Goal: Task Accomplishment & Management: Manage account settings

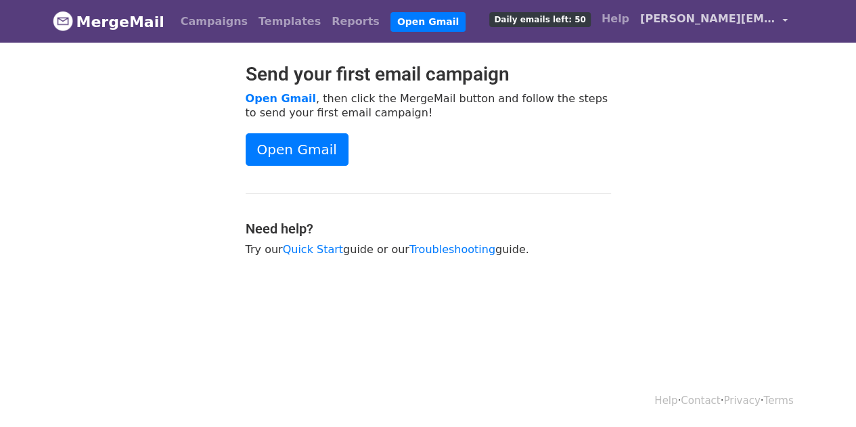
click at [678, 22] on span "[PERSON_NAME][EMAIL_ADDRESS][DOMAIN_NAME]" at bounding box center [707, 19] width 135 height 16
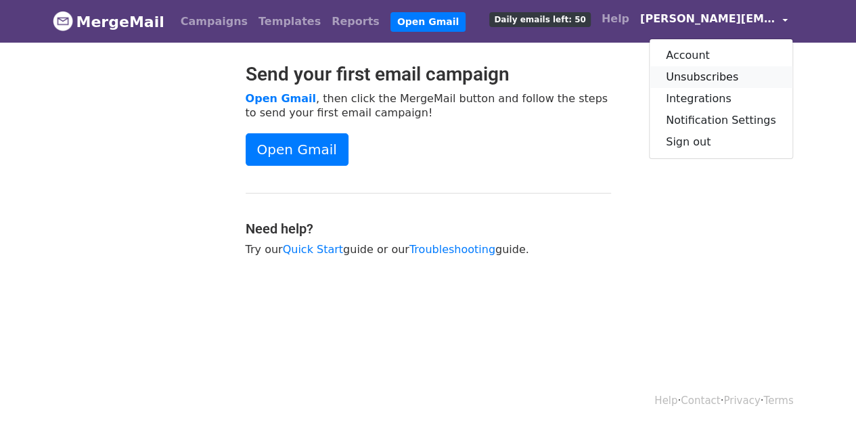
click at [703, 78] on link "Unsubscribes" at bounding box center [721, 77] width 143 height 22
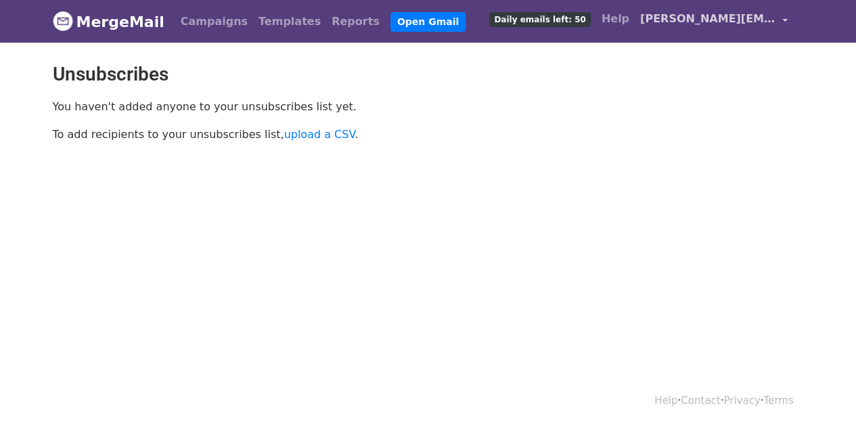
click at [739, 22] on span "[PERSON_NAME][EMAIL_ADDRESS][DOMAIN_NAME]" at bounding box center [707, 19] width 135 height 16
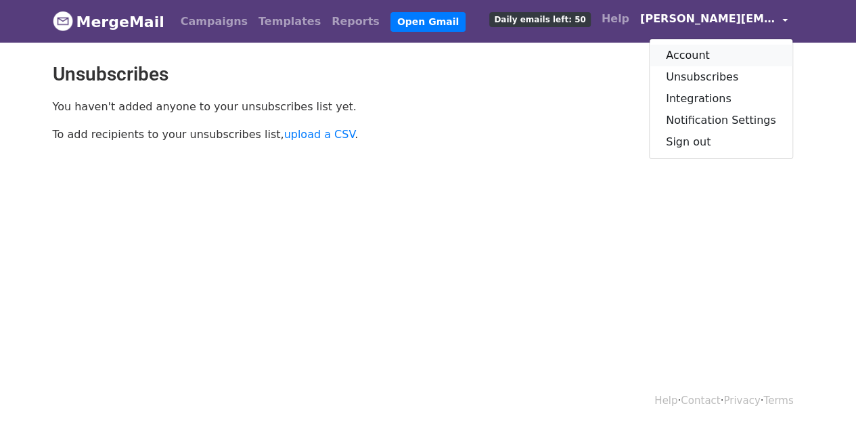
click at [708, 54] on link "Account" at bounding box center [721, 56] width 143 height 22
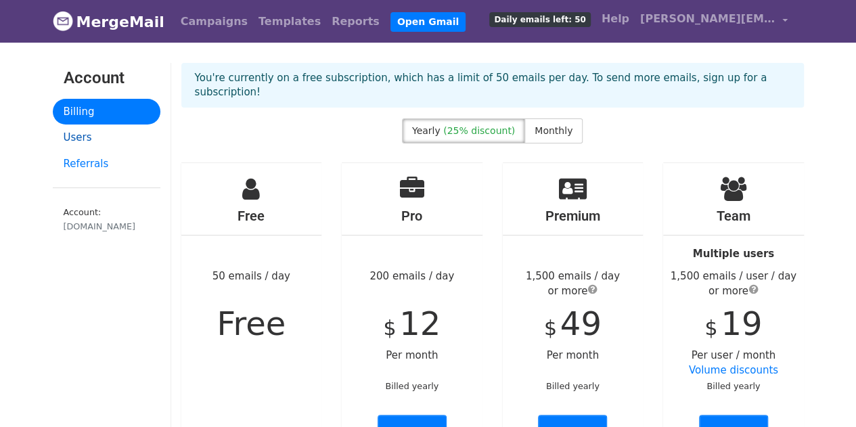
click at [79, 138] on link "Users" at bounding box center [107, 138] width 108 height 26
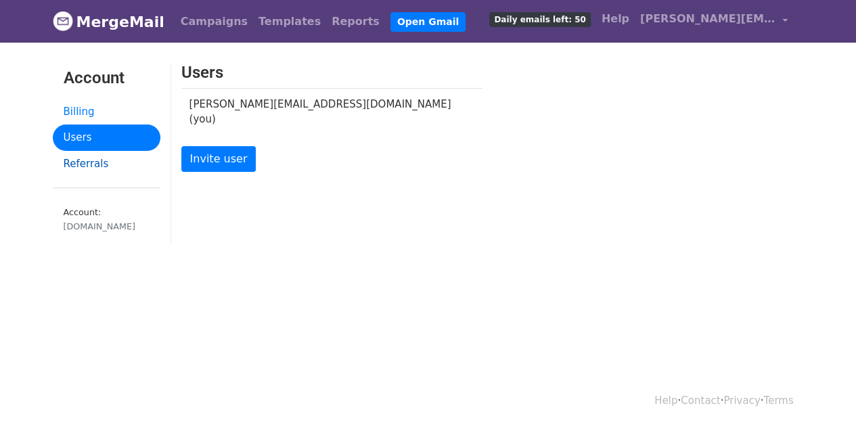
click at [87, 162] on link "Referrals" at bounding box center [107, 164] width 108 height 26
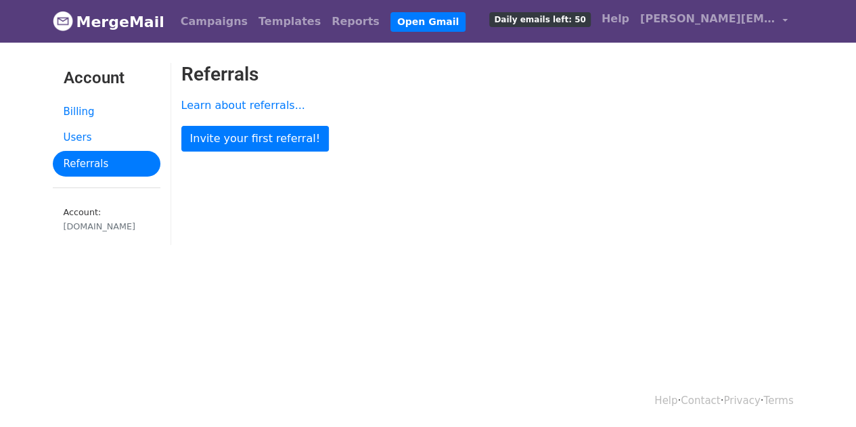
click at [89, 111] on link "Billing" at bounding box center [107, 112] width 108 height 26
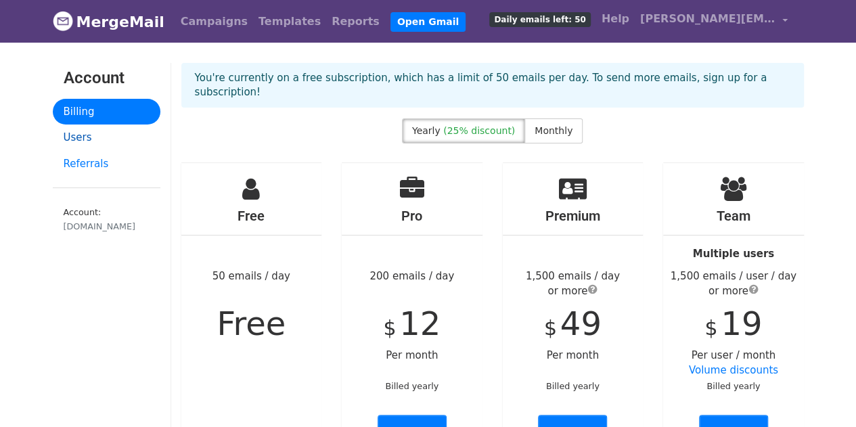
click at [104, 139] on link "Users" at bounding box center [107, 138] width 108 height 26
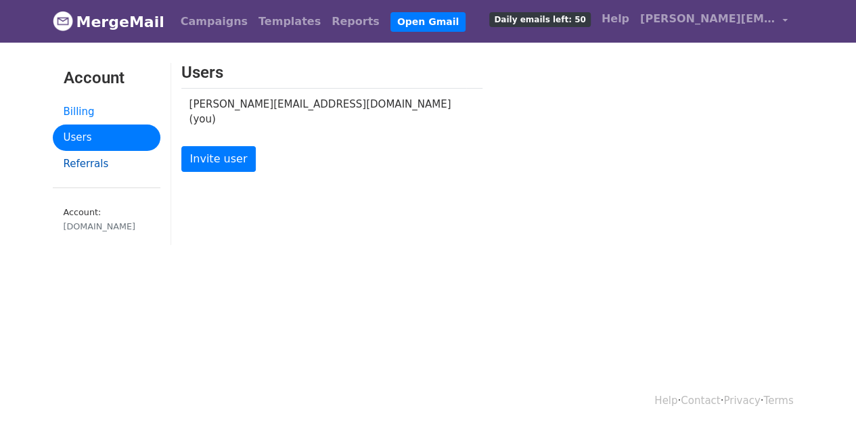
click at [114, 167] on link "Referrals" at bounding box center [107, 164] width 108 height 26
